Goal: Task Accomplishment & Management: Manage account settings

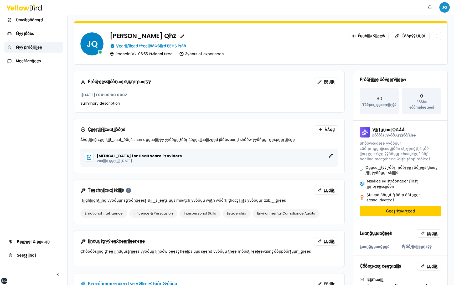
click at [442, 7] on html "xs sm md lg xl 2xl Ṅṓṓţḭḭϝḭḭͼααţḭḭṓṓṇṡ JQ Ḍααṡḥḅṓṓααṛḍ Ṁẏẏ ĵṓṓḅṡ Ṁẏẏ ṗṛṓṓϝḭḭḽḛḛ…" at bounding box center [227, 142] width 454 height 285
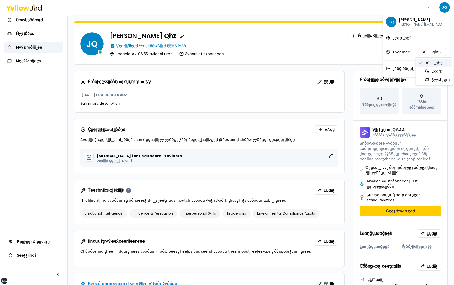
click at [431, 50] on html "xs sm md lg xl 2xl Ṅṓṓţḭḭϝḭḭͼααţḭḭṓṓṇṡ JQ Ḍααṡḥḅṓṓααṛḍ Ṁẏẏ ĵṓṓḅṡ Ṁẏẏ ṗṛṓṓϝḭḭḽḛḛ…" at bounding box center [227, 142] width 454 height 285
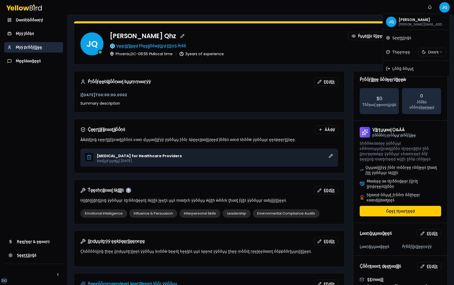
click at [347, 123] on html "xs sm md lg xl 2xl Ṅṓṓţḭḭϝḭḭͼααţḭḭṓṓṇṡ JQ Ḍααṡḥḅṓṓααṛḍ Ṁẏẏ ĵṓṓḅṡ Ṁẏẏ ṗṛṓṓϝḭḭḽḛḛ…" at bounding box center [227, 142] width 454 height 285
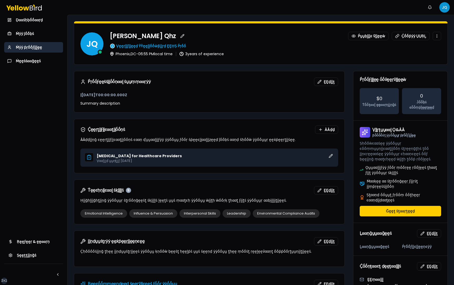
click at [443, 8] on html "xs sm md lg xl 2xl Ṅṓṓţḭḭϝḭḭͼααţḭḭṓṓṇṡ JQ Ḍααṡḥḅṓṓααṛḍ Ṁẏẏ ĵṓṓḅṡ Ṁẏẏ ṗṛṓṓϝḭḭḽḛḛ…" at bounding box center [227, 142] width 454 height 285
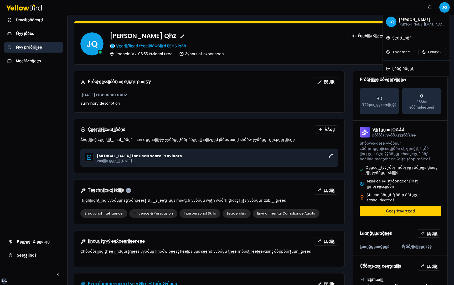
click at [429, 52] on html "xs sm md lg xl 2xl Ṅṓṓţḭḭϝḭḭͼααţḭḭṓṓṇṡ JQ Ḍααṡḥḅṓṓααṛḍ Ṁẏẏ ĵṓṓḅṡ Ṁẏẏ ṗṛṓṓϝḭḭḽḛḛ…" at bounding box center [227, 142] width 454 height 285
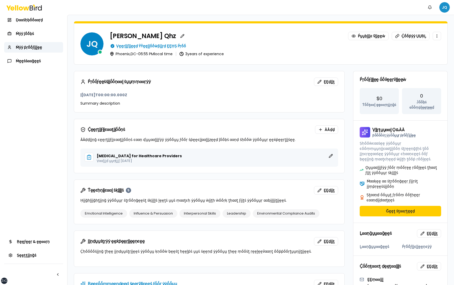
click at [444, 4] on html "xs sm md lg xl 2xl Ṅṓṓţḭḭϝḭḭͼααţḭḭṓṓṇṡ JQ Ḍααṡḥḅṓṓααṛḍ Ṁẏẏ ĵṓṓḅṡ Ṁẏẏ ṗṛṓṓϝḭḭḽḛḛ…" at bounding box center [227, 142] width 454 height 285
click at [444, 6] on html "xs sm md lg xl 2xl Ṅṓṓţḭḭϝḭḭͼααţḭḭṓṓṇṡ JQ Ḍααṡḥḅṓṓααṛḍ Ṁẏẏ ĵṓṓḅṡ Ṁẏẏ ṗṛṓṓϝḭḭḽḛḛ…" at bounding box center [227, 142] width 454 height 285
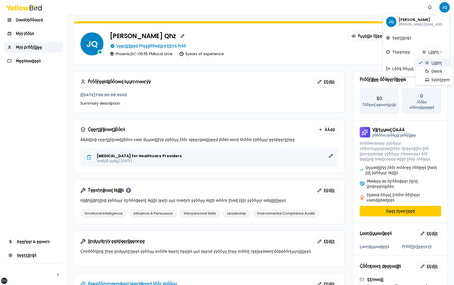
click at [429, 52] on html "xs sm md lg xl 2xl Ṅṓṓţḭḭϝḭḭͼααţḭḭṓṓṇṡ JQ Ḍααṡḥḅṓṓααṛḍ Ṁẏẏ ĵṓṓḅṡ Ṁẏẏ ṗṛṓṓϝḭḭḽḛḛ…" at bounding box center [227, 142] width 454 height 285
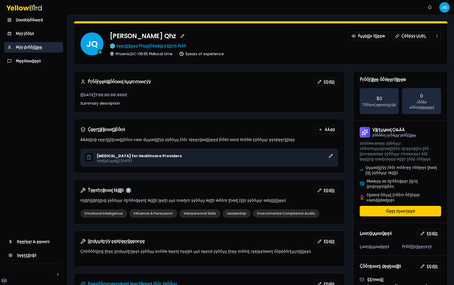
click at [440, 7] on html "xs sm md lg xl 2xl Ṅṓṓţḭḭϝḭḭͼααţḭḭṓṓṇṡ JQ Ḍααṡḥḅṓṓααṛḍ Ṁẏẏ ĵṓṓḅṡ Ṁẏẏ ṗṛṓṓϝḭḭḽḛḛ…" at bounding box center [227, 142] width 454 height 285
click at [373, 7] on div "Ṅṓṓţḭḭϝḭḭͼααţḭḭṓṓṇṡ JQ" at bounding box center [227, 7] width 454 height 15
click at [429, 5] on button "Ṅṓṓţḭḭϝḭḭͼααţḭḭṓṓṇṡ" at bounding box center [430, 7] width 11 height 11
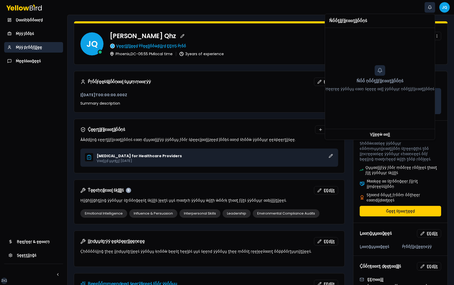
click at [429, 5] on button "Ṅṓṓţḭḭϝḭḭͼααţḭḭṓṓṇṡ" at bounding box center [430, 7] width 11 height 11
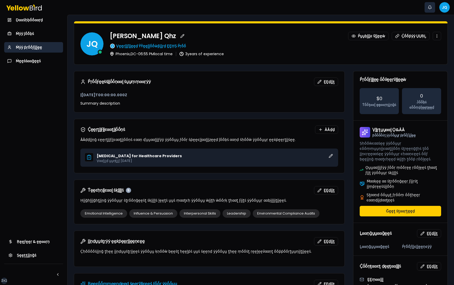
click at [429, 5] on button "Ṅṓṓţḭḭϝḭḭͼααţḭḭṓṓṇṡ" at bounding box center [430, 7] width 11 height 11
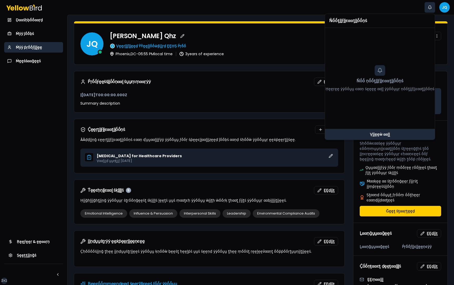
click at [378, 131] on link "Ṿḭḭḛḛẁ ααḽḽ" at bounding box center [380, 134] width 110 height 11
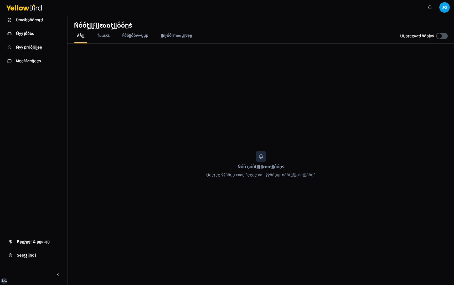
click at [96, 31] on div "Ṅṓṓţḭḭϝḭḭͼααţḭḭṓṓṇṡ ṲṲṇṛḛḛααḍ ṓṓṇḽẏẏ ÀÀḽḽ Ṫααṡḳṡ Ḟṓṓḽḽṓṓẁ-ṵṵṗ ḬḬṇϝṓṓṛṃααţḭḭṽḛḛ …" at bounding box center [261, 29] width 387 height 29
click at [98, 33] on span "Ṫααṡḳṡ" at bounding box center [103, 35] width 13 height 5
click at [130, 35] on span "Ḟṓṓḽḽṓṓẁ-ṵṵṗ" at bounding box center [135, 35] width 26 height 5
click at [181, 36] on span "ḬḬṇϝṓṓṛṃααţḭḭṽḛḛ" at bounding box center [176, 35] width 31 height 5
click at [428, 40] on div "ÀÀḽḽ Ṫααṡḳṡ Ḟṓṓḽḽṓṓẁ-ṵṵṗ ḬḬṇϝṓṓṛṃααţḭḭṽḛḛ ṲṲṇṛḛḛααḍ ṓṓṇḽẏẏ" at bounding box center [261, 38] width 387 height 11
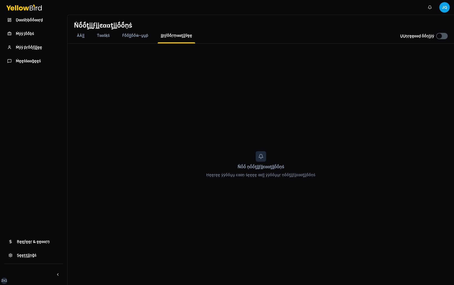
click at [426, 37] on label "ṲṲṇṛḛḛααḍ ṓṓṇḽẏẏ" at bounding box center [417, 35] width 34 height 5
click at [0, 0] on button "ṲṲṇṛḛḛααḍ ṓṓṇḽẏẏ" at bounding box center [0, 0] width 0 height 0
click at [410, 37] on label "ṲṲṇṛḛḛααḍ ṓṓṇḽẏẏ" at bounding box center [417, 35] width 34 height 5
click at [0, 0] on button "ṲṲṇṛḛḛααḍ ṓṓṇḽẏẏ" at bounding box center [0, 0] width 0 height 0
click at [410, 37] on label "ṲṲṇṛḛḛααḍ ṓṓṇḽẏẏ" at bounding box center [417, 35] width 34 height 5
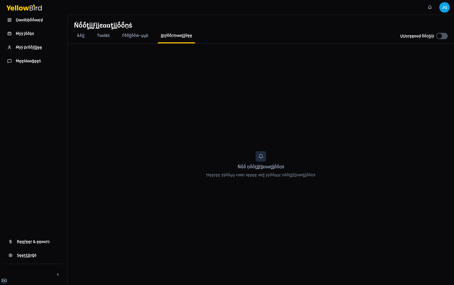
click at [0, 0] on button "ṲṲṇṛḛḛααḍ ṓṓṇḽẏẏ" at bounding box center [0, 0] width 0 height 0
click at [42, 47] on link "Ṁẏẏ ṗṛṓṓϝḭḭḽḛḛ" at bounding box center [33, 47] width 59 height 11
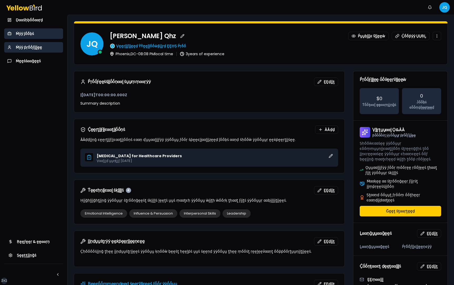
click at [38, 34] on link "Ṁẏẏ ĵṓṓḅṡ" at bounding box center [33, 33] width 59 height 11
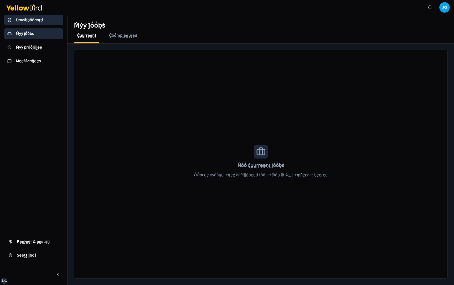
click at [37, 23] on link "Ḍααṡḥḅṓṓααṛḍ" at bounding box center [33, 20] width 59 height 11
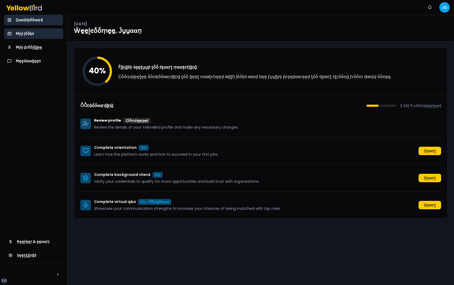
click at [34, 31] on link "Ṁẏẏ ĵṓṓḅṡ" at bounding box center [33, 33] width 59 height 11
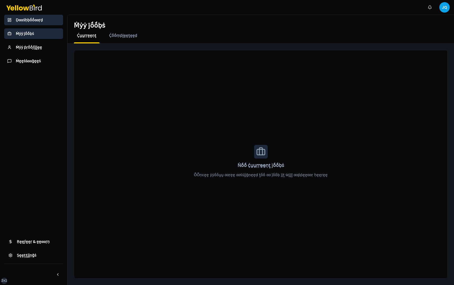
click at [38, 22] on span "Ḍααṡḥḅṓṓααṛḍ" at bounding box center [29, 19] width 27 height 5
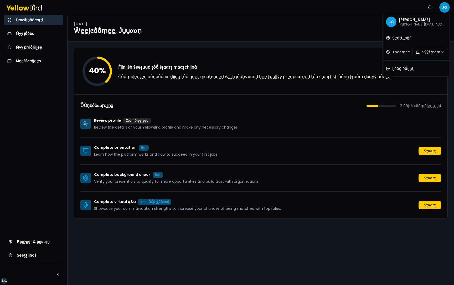
click at [447, 6] on html "xs sm md lg xl 2xl Ṅṓṓţḭḭϝḭḭͼααţḭḭṓṓṇṡ JQ Ḍααṡḥḅṓṓααṛḍ Ṁẏẏ ĵṓṓḅṡ Ṁẏẏ ṗṛṓṓϝḭḭḽḛḛ…" at bounding box center [227, 142] width 454 height 285
click at [427, 53] on html "xs sm md lg xl 2xl Ṅṓṓţḭḭϝḭḭͼααţḭḭṓṓṇṡ JQ Ḍααṡḥḅṓṓααṛḍ Ṁẏẏ ĵṓṓḅṡ Ṁẏẏ ṗṛṓṓϝḭḭḽḛḛ…" at bounding box center [227, 142] width 454 height 285
click at [430, 49] on html "xs sm md lg xl 2xl Ṅṓṓţḭḭϝḭḭͼααţḭḭṓṓṇṡ JQ Ḍααṡḥḅṓṓααṛḍ Ṁẏẏ ĵṓṓḅṡ Ṁẏẏ ṗṛṓṓϝḭḭḽḛḛ…" at bounding box center [227, 142] width 454 height 285
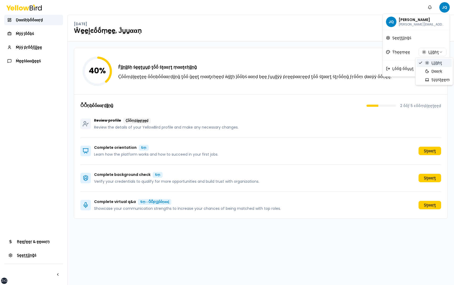
click at [431, 52] on html "xs sm md lg xl 2xl Ṅṓṓţḭḭϝḭḭͼααţḭḭṓṓṇṡ JQ Ḍααṡḥḅṓṓααṛḍ Ṁẏẏ ĵṓṓḅṡ Ṁẏẏ ṗṛṓṓϝḭḭḽḛḛ…" at bounding box center [227, 142] width 454 height 285
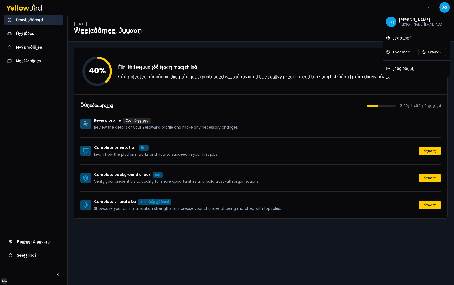
click at [431, 53] on html "xs sm md lg xl 2xl Ṅṓṓţḭḭϝḭḭͼααţḭḭṓṓṇṡ JQ Ḍααṡḥḅṓṓααṛḍ Ṁẏẏ ĵṓṓḅṡ Ṁẏẏ ṗṛṓṓϝḭḭḽḛḛ…" at bounding box center [227, 142] width 454 height 285
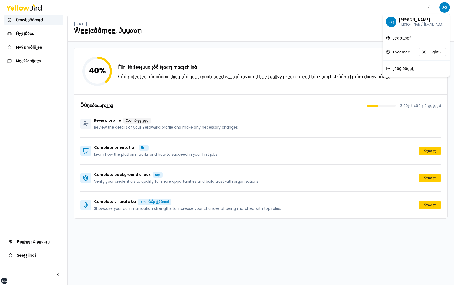
click at [431, 53] on html "xs sm md lg xl 2xl Ṅṓṓţḭḭϝḭḭͼααţḭḭṓṓṇṡ JQ Ḍααṡḥḅṓṓααṛḍ Ṁẏẏ ĵṓṓḅṡ Ṁẏẏ ṗṛṓṓϝḭḭḽḛḛ…" at bounding box center [227, 142] width 454 height 285
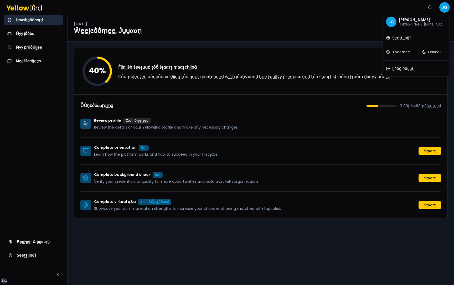
click at [431, 54] on html "xs sm md lg xl 2xl Ṅṓṓţḭḭϝḭḭͼααţḭḭṓṓṇṡ JQ Ḍααṡḥḅṓṓααṛḍ Ṁẏẏ ĵṓṓḅṡ Ṁẏẏ ṗṛṓṓϝḭḭḽḛḛ…" at bounding box center [227, 142] width 454 height 285
click at [430, 54] on html "xs sm md lg xl 2xl Ṅṓṓţḭḭϝḭḭͼααţḭḭṓṓṇṡ JQ Ḍααṡḥḅṓṓααṛḍ Ṁẏẏ ĵṓṓḅṡ Ṁẏẏ ṗṛṓṓϝḭḭḽḛḛ…" at bounding box center [227, 142] width 454 height 285
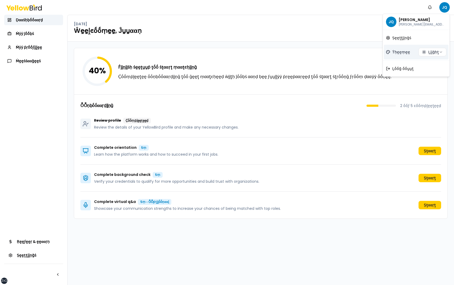
click at [404, 49] on div "Ṫḥḛḛṃḛḛ Ḻḭḭḡḥţ" at bounding box center [416, 52] width 65 height 15
click at [443, 8] on html "xs sm md lg xl 2xl Ṅṓṓţḭḭϝḭḭͼααţḭḭṓṓṇṡ JQ Ḍααṡḥḅṓṓααṛḍ Ṁẏẏ ĵṓṓḅṡ Ṁẏẏ ṗṛṓṓϝḭḭḽḛḛ…" at bounding box center [227, 142] width 454 height 285
click at [408, 50] on span "Ṫḥḛḛṃḛḛ" at bounding box center [402, 51] width 18 height 5
click at [444, 7] on html "xs sm md lg xl 2xl Ṅṓṓţḭḭϝḭḭͼααţḭḭṓṓṇṡ JQ Ḍααṡḥḅṓṓααṛḍ Ṁẏẏ ĵṓṓḅṡ Ṁẏẏ ṗṛṓṓϝḭḭḽḛḛ…" at bounding box center [227, 142] width 454 height 285
click at [425, 88] on html "xs sm md lg xl 2xl Ṅṓṓţḭḭϝḭḭͼααţḭḭṓṓṇṡ JQ Ḍααṡḥḅṓṓααṛḍ Ṁẏẏ ĵṓṓḅṡ Ṁẏẏ ṗṛṓṓϝḭḭḽḛḛ…" at bounding box center [227, 142] width 454 height 285
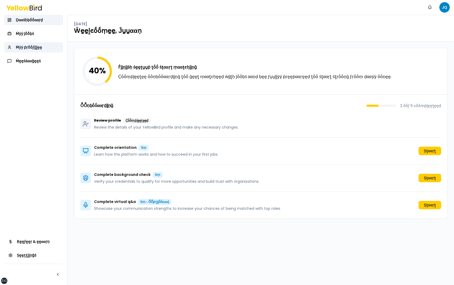
click at [43, 49] on link "Ṁẏẏ ṗṛṓṓϝḭḭḽḛḛ" at bounding box center [33, 47] width 59 height 11
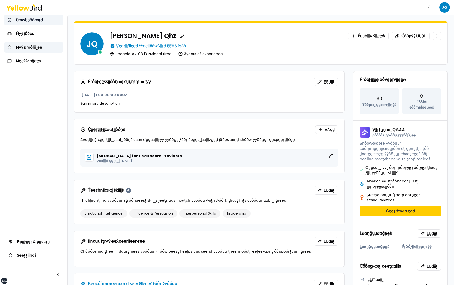
click at [40, 19] on span "Ḍααṡḥḅṓṓααṛḍ" at bounding box center [29, 19] width 27 height 5
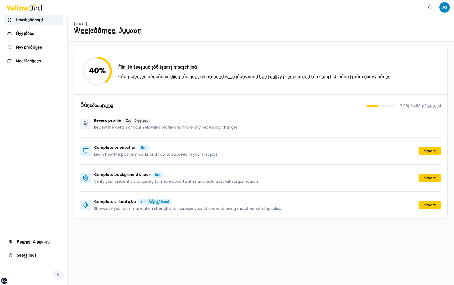
click at [57, 275] on button "button" at bounding box center [58, 274] width 11 height 11
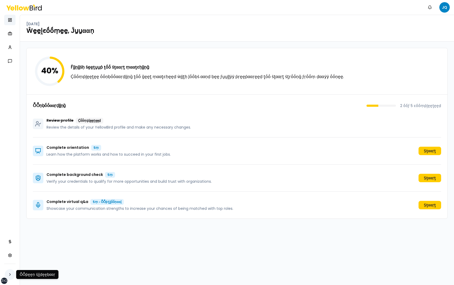
click at [8, 273] on button "button" at bounding box center [10, 274] width 11 height 11
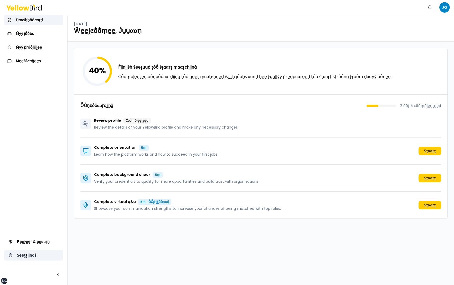
click at [33, 255] on span "Ṣḛḛţţḭḭṇḡṡ" at bounding box center [26, 255] width 19 height 5
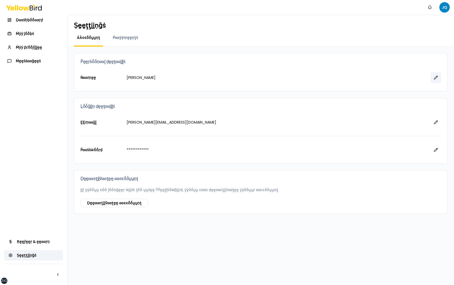
click at [436, 78] on button "button" at bounding box center [436, 77] width 11 height 11
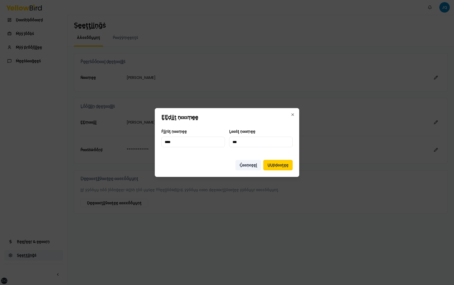
click at [251, 166] on button "Ḉααṇͼḛḛḽ" at bounding box center [249, 165] width 26 height 11
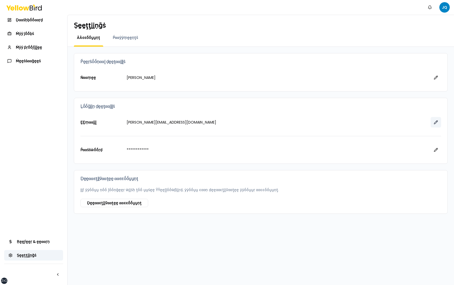
click at [436, 124] on button "button" at bounding box center [436, 122] width 11 height 11
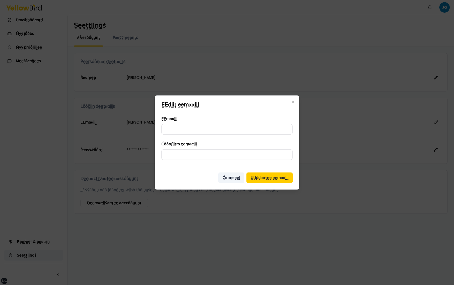
click at [233, 178] on button "Ḉααṇͼḛḛḽ" at bounding box center [231, 177] width 26 height 11
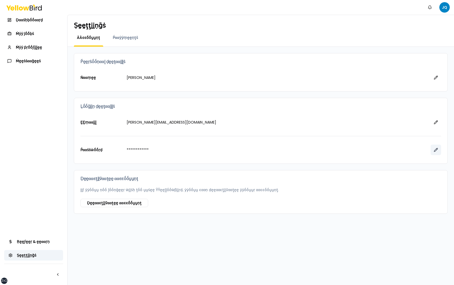
click at [439, 151] on button "button" at bounding box center [436, 150] width 11 height 11
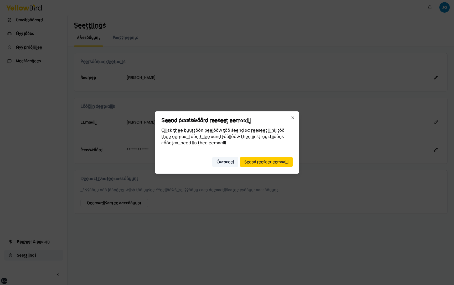
click at [226, 162] on button "Ḉααṇͼḛḛḽ" at bounding box center [225, 162] width 26 height 11
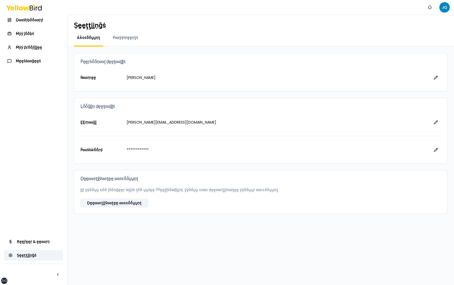
click at [129, 202] on button "Ḍḛḛααͼţḭḭṽααţḛḛ ααͼͼṓṓṵṵṇţ" at bounding box center [114, 203] width 68 height 8
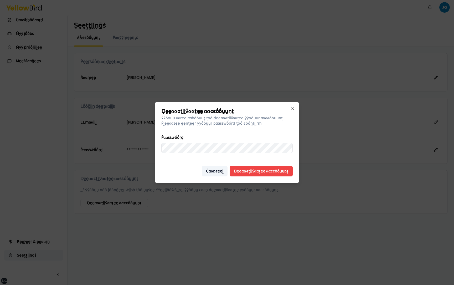
click at [216, 172] on button "Ḉααṇͼḛḛḽ" at bounding box center [215, 171] width 26 height 11
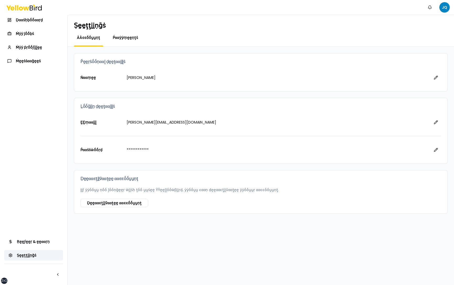
click at [126, 40] on span "Ṕααẏẏṃḛḛṇţṡ" at bounding box center [125, 37] width 25 height 5
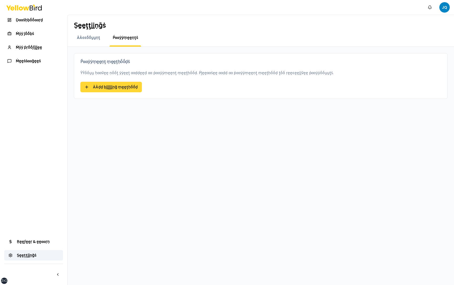
click at [118, 88] on button "ÀÀḍḍ ḅḭḭḽḽḭḭṇḡ ṃḛḛţḥṓṓḍ" at bounding box center [111, 87] width 62 height 11
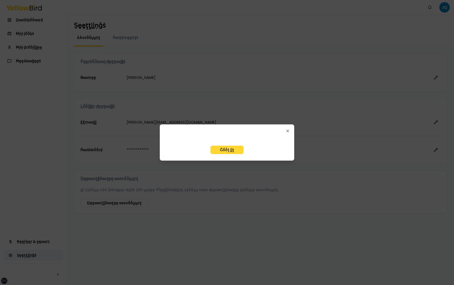
click at [233, 148] on button "Ḡṓṓţ ḭḭţ" at bounding box center [227, 150] width 33 height 8
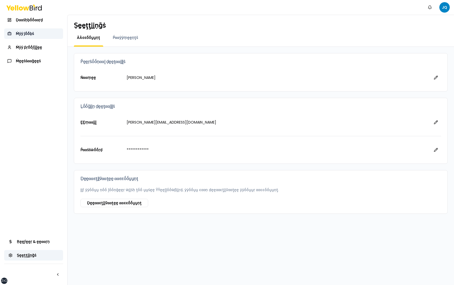
click at [35, 34] on link "Ṁẏẏ ĵṓṓḅṡ" at bounding box center [33, 33] width 59 height 11
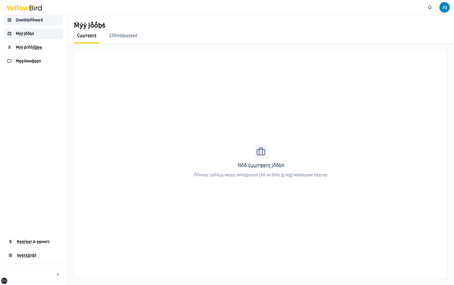
click at [36, 21] on span "Ḍααṡḥḅṓṓααṛḍ" at bounding box center [29, 19] width 27 height 5
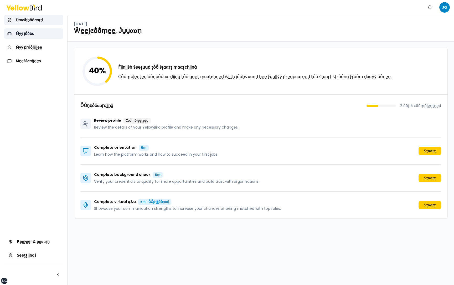
click at [38, 32] on link "Ṁẏẏ ĵṓṓḅṡ" at bounding box center [33, 33] width 59 height 11
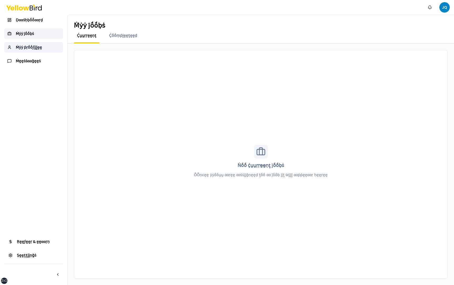
click at [41, 46] on span "Ṁẏẏ ṗṛṓṓϝḭḭḽḛḛ" at bounding box center [29, 47] width 26 height 5
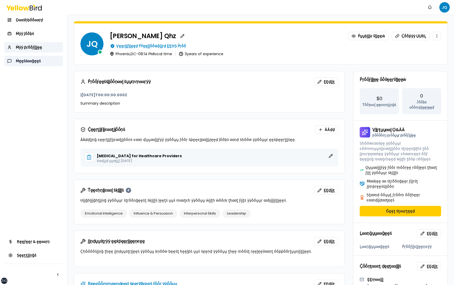
click at [41, 60] on link "Ṁḛḛṡṡααḡḛḛṡ" at bounding box center [33, 61] width 59 height 11
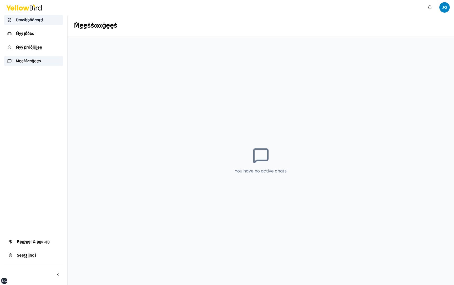
click at [35, 21] on span "Ḍααṡḥḅṓṓααṛḍ" at bounding box center [29, 19] width 27 height 5
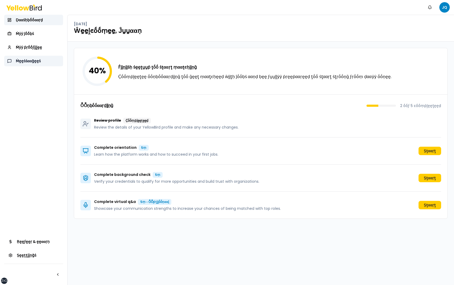
click at [48, 64] on link "Ṁḛḛṡṡααḡḛḛṡ" at bounding box center [33, 61] width 59 height 11
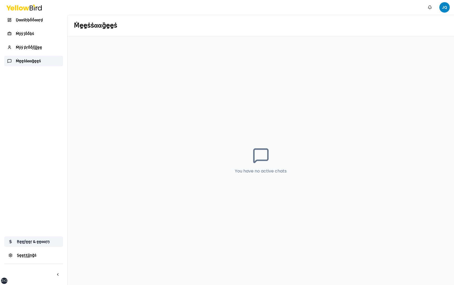
click at [42, 243] on span "Ṛḛḛϝḛḛṛ & ḛḛααṛṇ" at bounding box center [33, 241] width 33 height 5
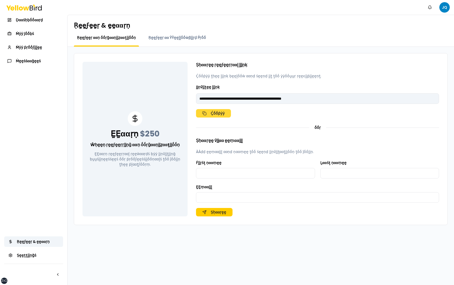
click at [217, 111] on button "Ḉṓṓṗẏẏ" at bounding box center [213, 113] width 35 height 8
click at [226, 212] on button "Ṣḥααṛḛḛ" at bounding box center [214, 212] width 37 height 8
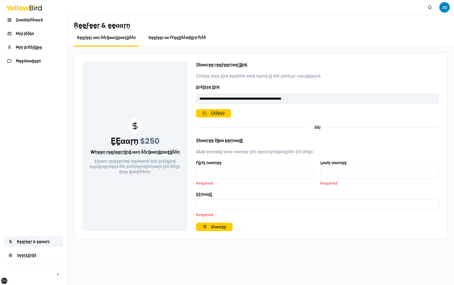
click at [168, 38] on span "Ṛḛḛϝḛḛṛ αα ŶŶḛḛḽḽṓṓẁβḭḭṛḍ Ṕṛṓṓ" at bounding box center [178, 37] width 58 height 5
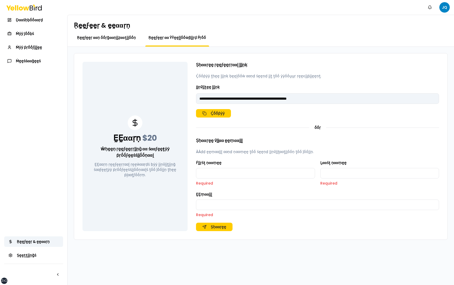
click at [127, 37] on span "Ṛḛḛϝḛḛṛ ααṇ ṓṓṛḡααṇḭḭẓααţḭḭṓṓṇ" at bounding box center [106, 37] width 59 height 5
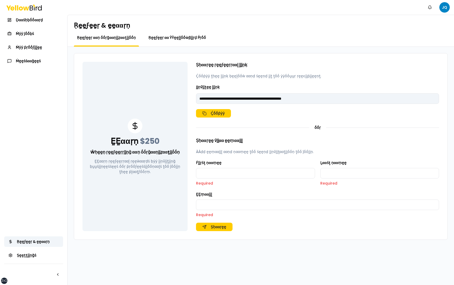
click at [185, 36] on span "Ṛḛḛϝḛḛṛ αα ŶŶḛḛḽḽṓṓẁβḭḭṛḍ Ṕṛṓṓ" at bounding box center [178, 37] width 58 height 5
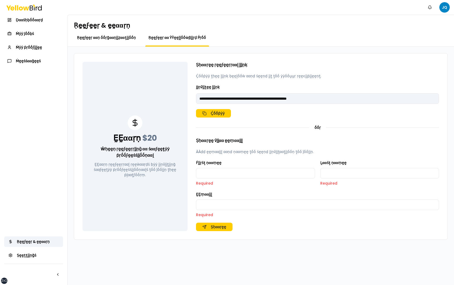
click at [122, 40] on span "Ṛḛḛϝḛḛṛ ααṇ ṓṓṛḡααṇḭḭẓααţḭḭṓṓṇ" at bounding box center [106, 37] width 59 height 5
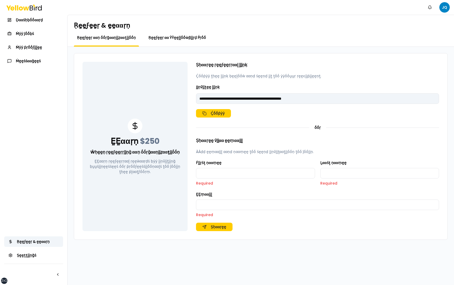
click at [180, 39] on span "Ṛḛḛϝḛḛṛ αα ŶŶḛḛḽḽṓṓẁβḭḭṛḍ Ṕṛṓṓ" at bounding box center [178, 37] width 58 height 5
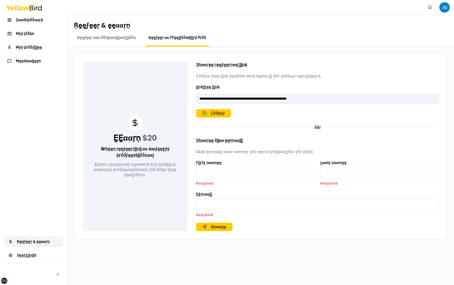
click at [128, 41] on div "Ṛḛḛϝḛḛṛ ααṇ ṓṓṛḡααṇḭḭẓααţḭḭṓṓṇ" at bounding box center [106, 41] width 65 height 12
click at [126, 37] on span "Ṛḛḛϝḛḛṛ ααṇ ṓṓṛḡααṇḭḭẓααţḭḭṓṓṇ" at bounding box center [106, 37] width 59 height 5
type input "**********"
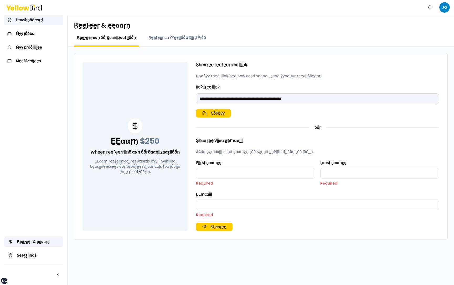
click at [40, 21] on span "Ḍααṡḥḅṓṓααṛḍ" at bounding box center [29, 19] width 27 height 5
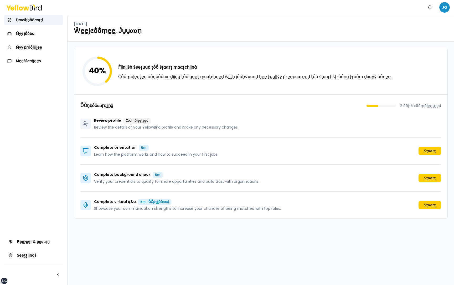
click at [443, 7] on html "xs sm md lg xl 2xl Ṅṓṓţḭḭϝḭḭͼααţḭḭṓṓṇṡ JQ Ḍααṡḥḅṓṓααṛḍ Ṁẏẏ ĵṓṓḅṡ Ṁẏẏ ṗṛṓṓϝḭḭḽḛḛ…" at bounding box center [227, 142] width 454 height 285
click at [361, 28] on html "xs sm md lg xl 2xl Ṅṓṓţḭḭϝḭḭͼααţḭḭṓṓṇṡ JQ Ḍααṡḥḅṓṓααṛḍ Ṁẏẏ ĵṓṓḅṡ Ṁẏẏ ṗṛṓṓϝḭḭḽḛḛ…" at bounding box center [227, 142] width 454 height 285
click at [30, 35] on span "Ṁẏẏ ĵṓṓḅṡ" at bounding box center [25, 33] width 18 height 5
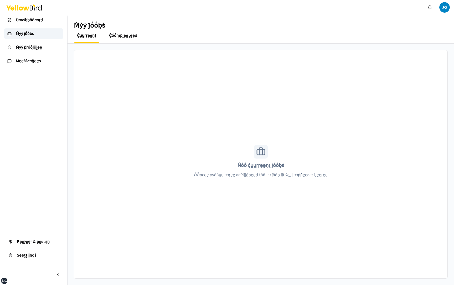
click at [116, 34] on span "Ḉṓṓṃṗḽḛḛţḛḛḍ" at bounding box center [123, 35] width 28 height 5
click at [85, 34] on span "Ḉṵṵṛṛḛḛṇţ" at bounding box center [86, 35] width 19 height 5
click at [40, 47] on span "Ṁẏẏ ṗṛṓṓϝḭḭḽḛḛ" at bounding box center [29, 47] width 26 height 5
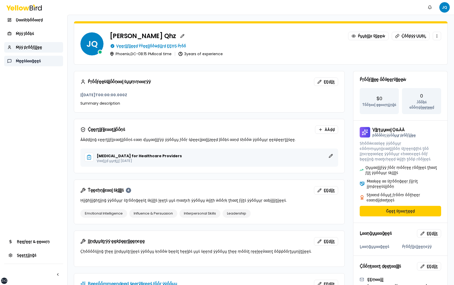
click at [41, 60] on link "Ṁḛḛṡṡααḡḛḛṡ" at bounding box center [33, 61] width 59 height 11
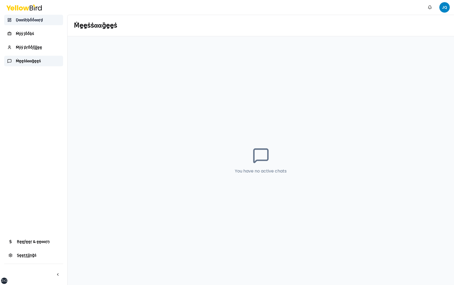
click at [43, 25] on link "Ḍααṡḥḅṓṓααṛḍ" at bounding box center [33, 20] width 59 height 11
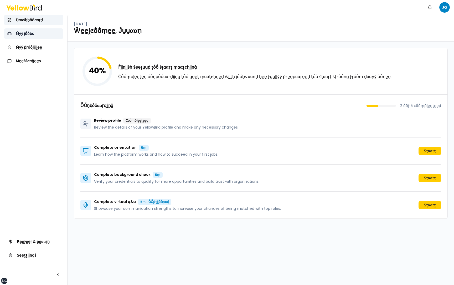
click at [42, 33] on link "Ṁẏẏ ĵṓṓḅṡ" at bounding box center [33, 33] width 59 height 11
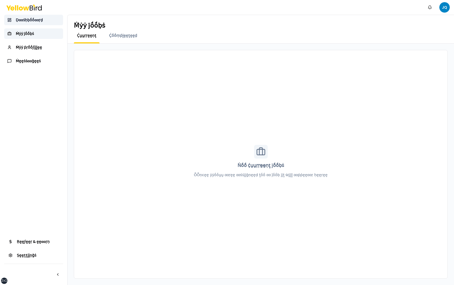
click at [41, 22] on span "Ḍααṡḥḅṓṓααṛḍ" at bounding box center [29, 19] width 27 height 5
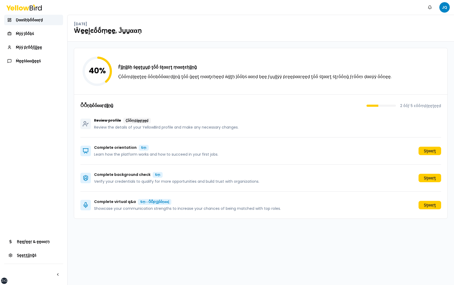
click at [415, 130] on div "Review profile Ḉṓṓṃṗḽḛḛţḛḛḍ Review the details of your YellowBird profile and m…" at bounding box center [260, 123] width 361 height 27
